Goal: Task Accomplishment & Management: Use online tool/utility

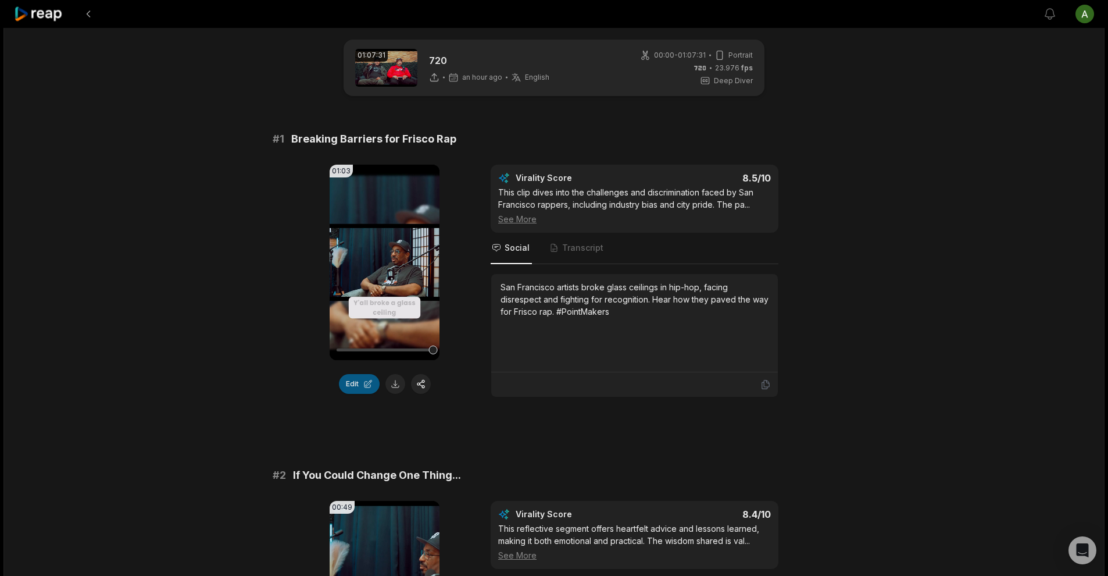
click at [366, 387] on button "Edit" at bounding box center [359, 384] width 41 height 20
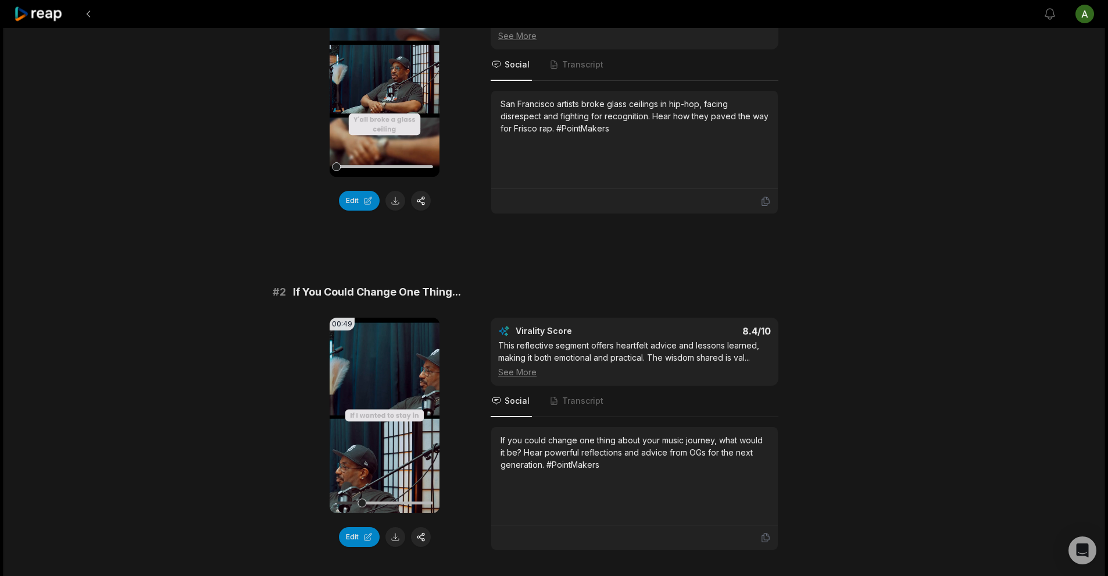
scroll to position [79, 0]
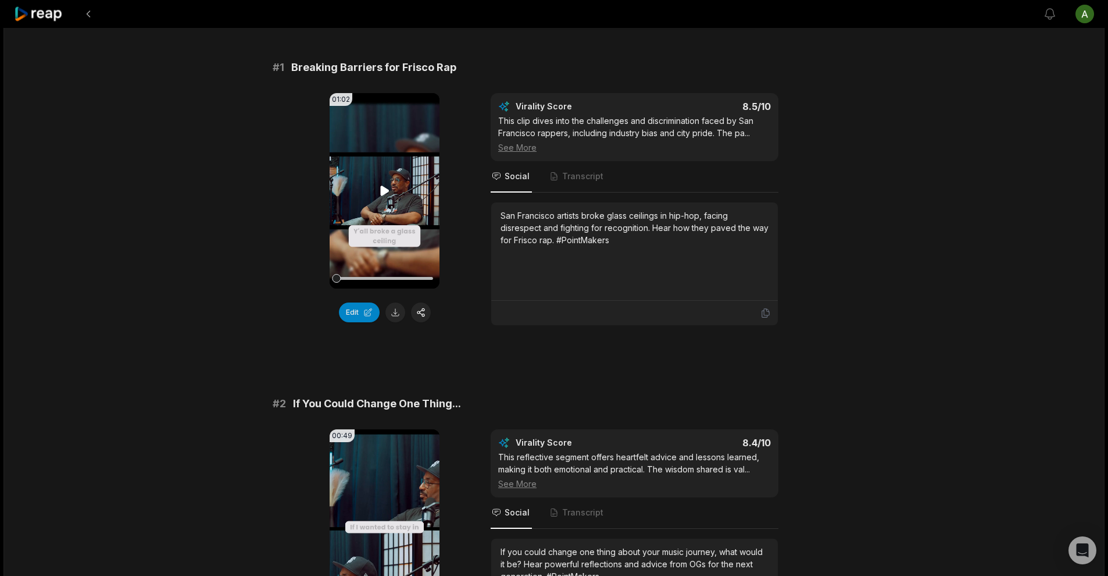
click at [382, 190] on icon at bounding box center [384, 190] width 9 height 10
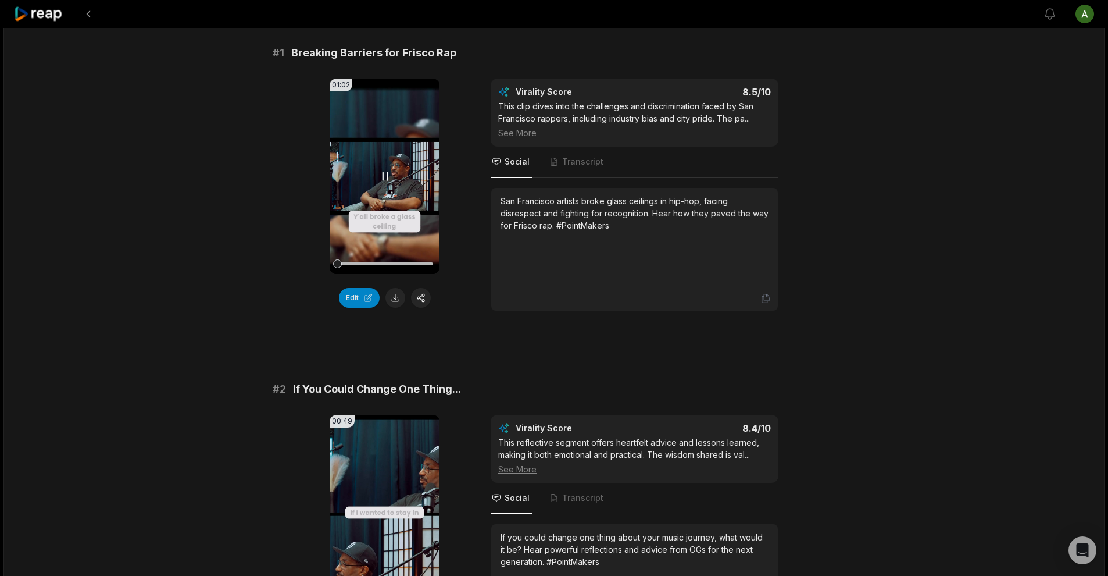
scroll to position [101, 0]
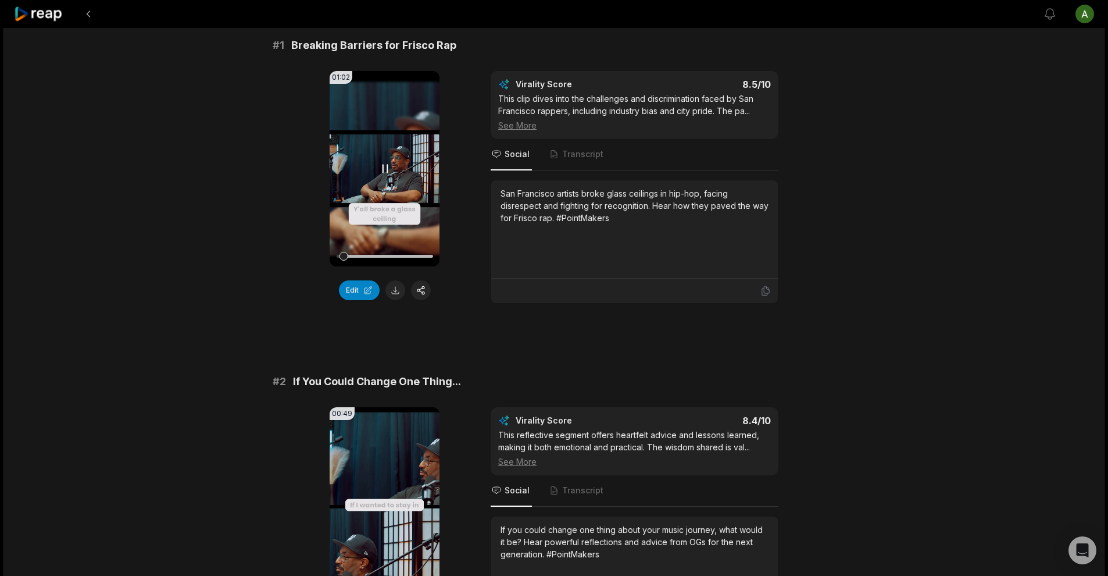
click at [383, 173] on icon at bounding box center [385, 169] width 14 height 14
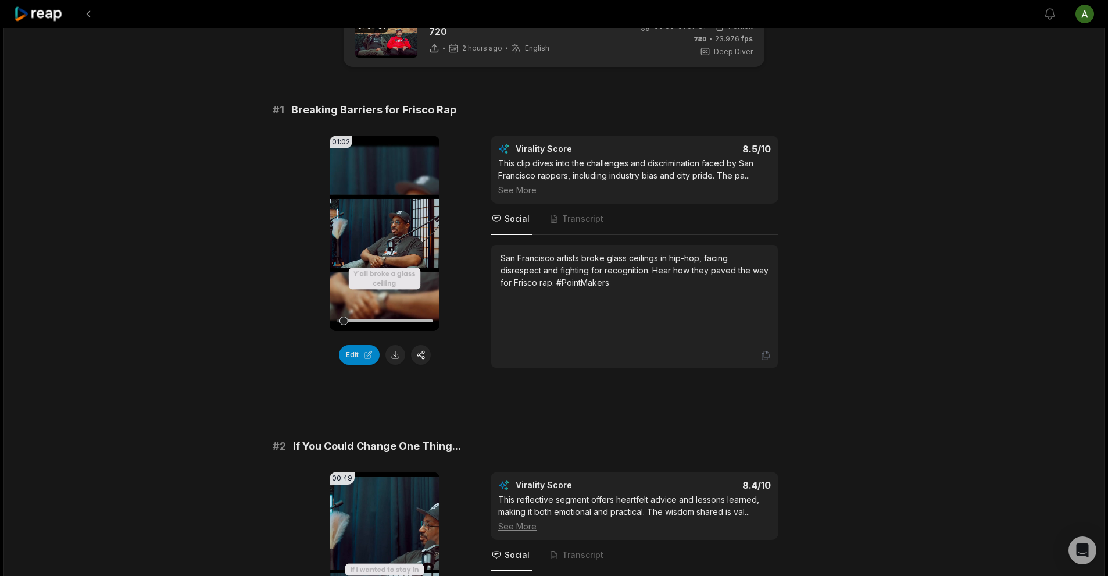
scroll to position [0, 0]
